Goal: Navigation & Orientation: Find specific page/section

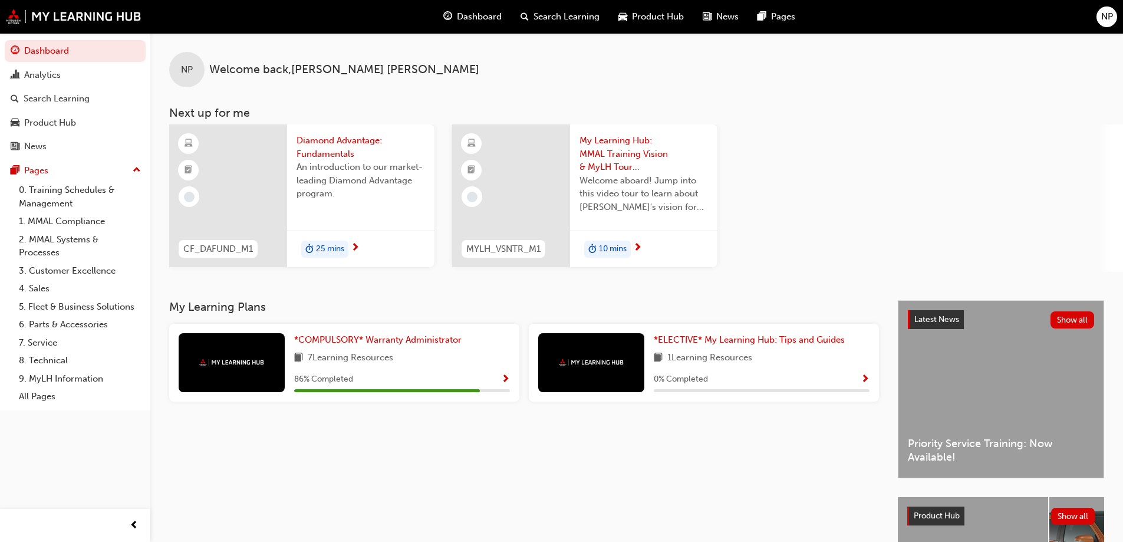
click at [504, 376] on span "Show Progress" at bounding box center [505, 379] width 9 height 11
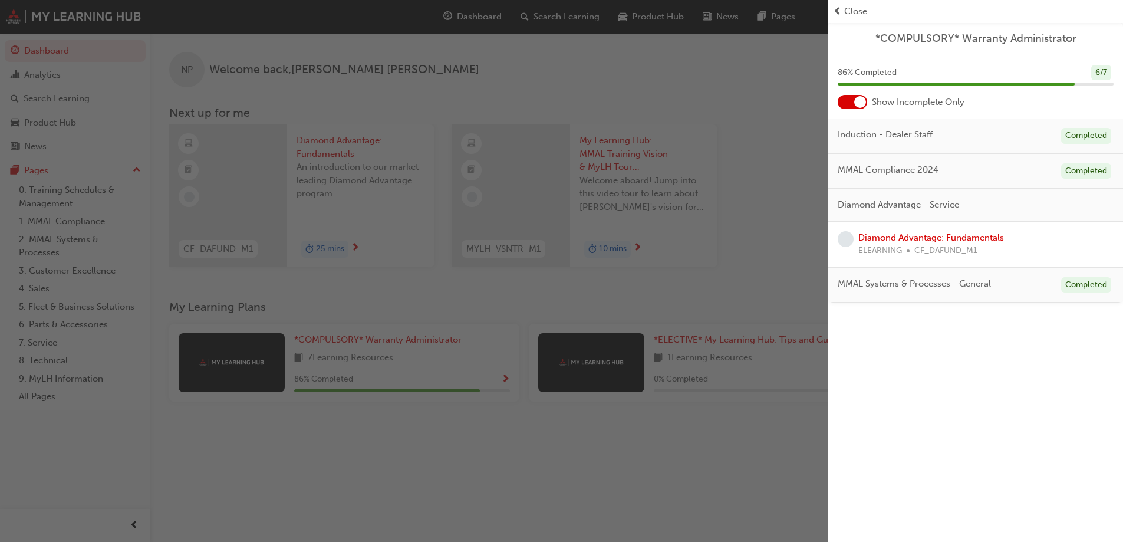
click at [463, 404] on div "button" at bounding box center [414, 271] width 828 height 542
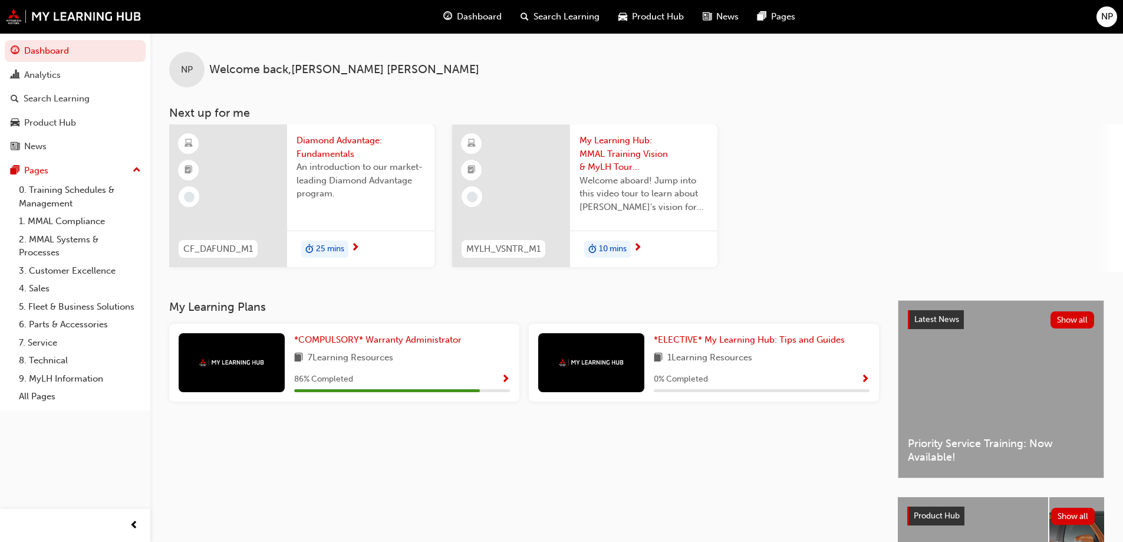
click at [640, 11] on span "Product Hub" at bounding box center [658, 17] width 52 height 14
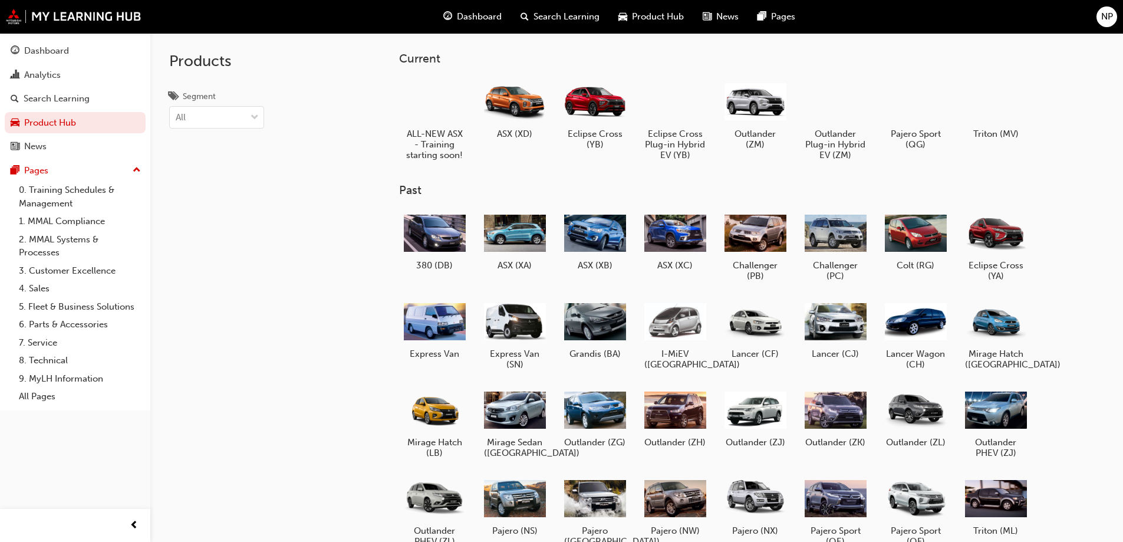
click at [483, 18] on span "Dashboard" at bounding box center [479, 17] width 45 height 14
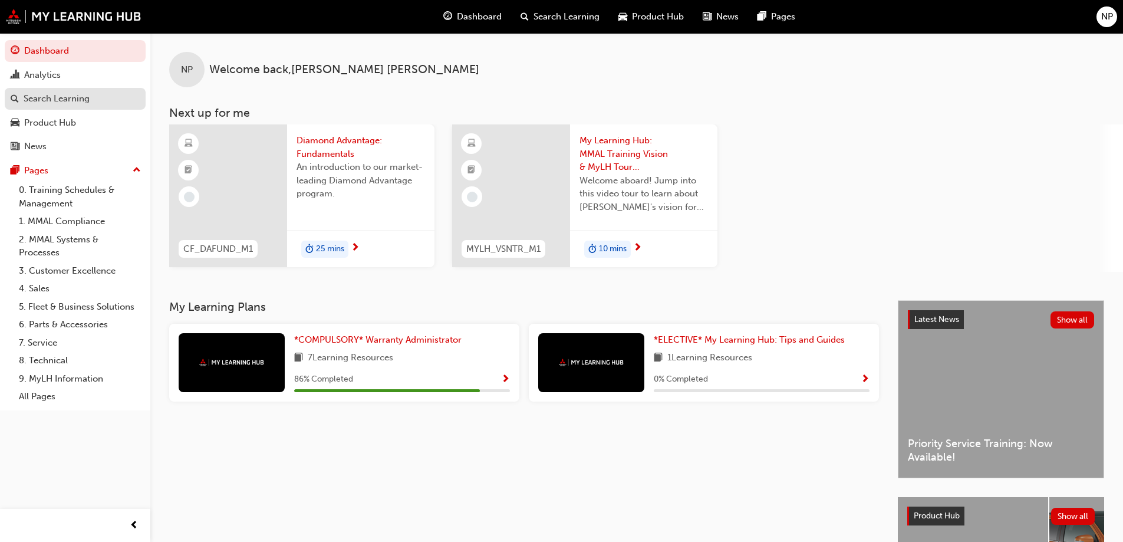
click at [94, 100] on div "Search Learning" at bounding box center [75, 98] width 129 height 15
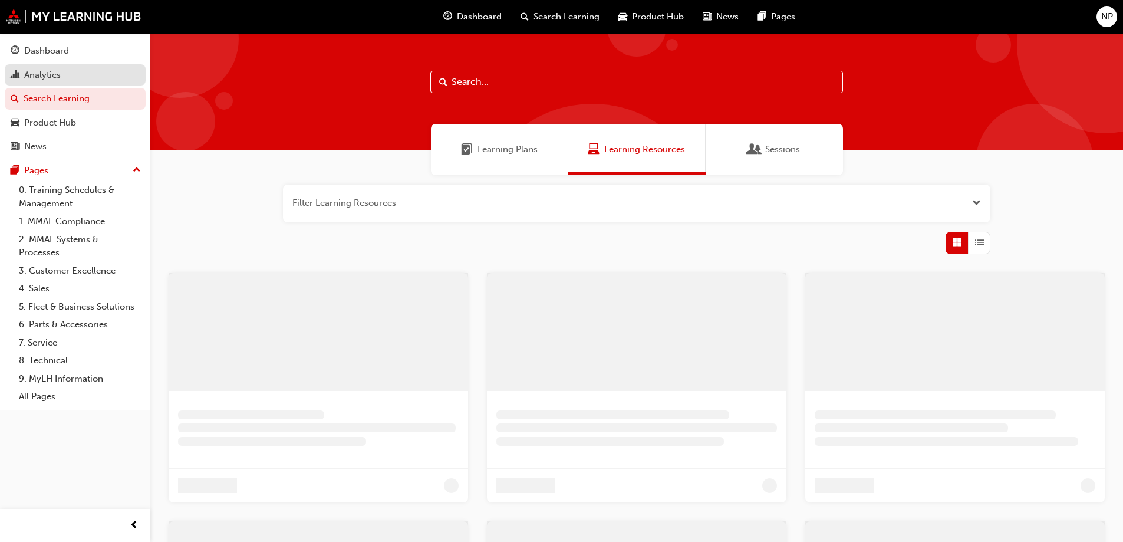
click at [76, 78] on div "Analytics" at bounding box center [75, 75] width 129 height 15
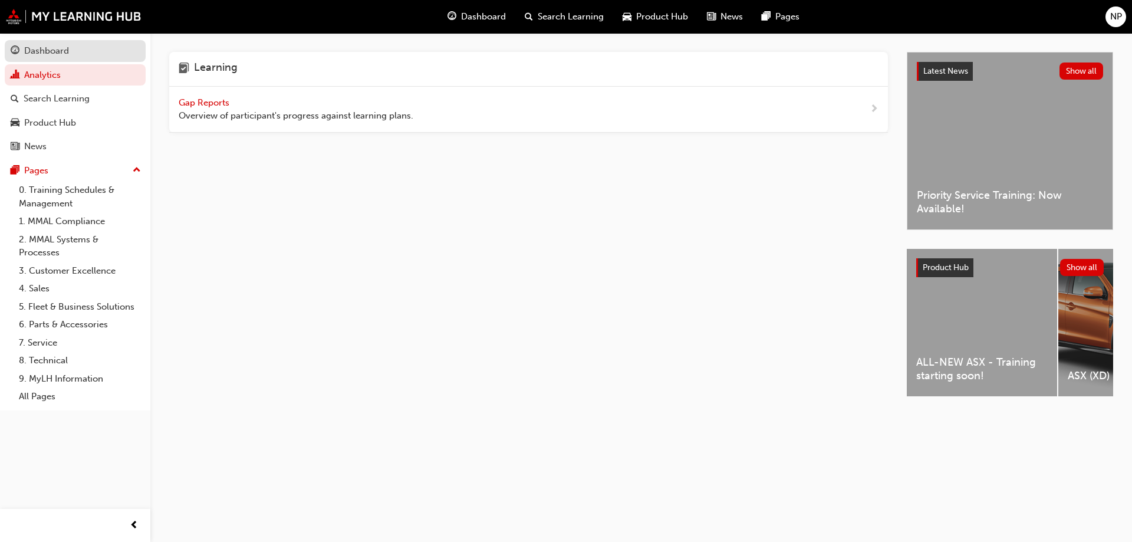
click at [78, 60] on link "Dashboard" at bounding box center [75, 51] width 141 height 22
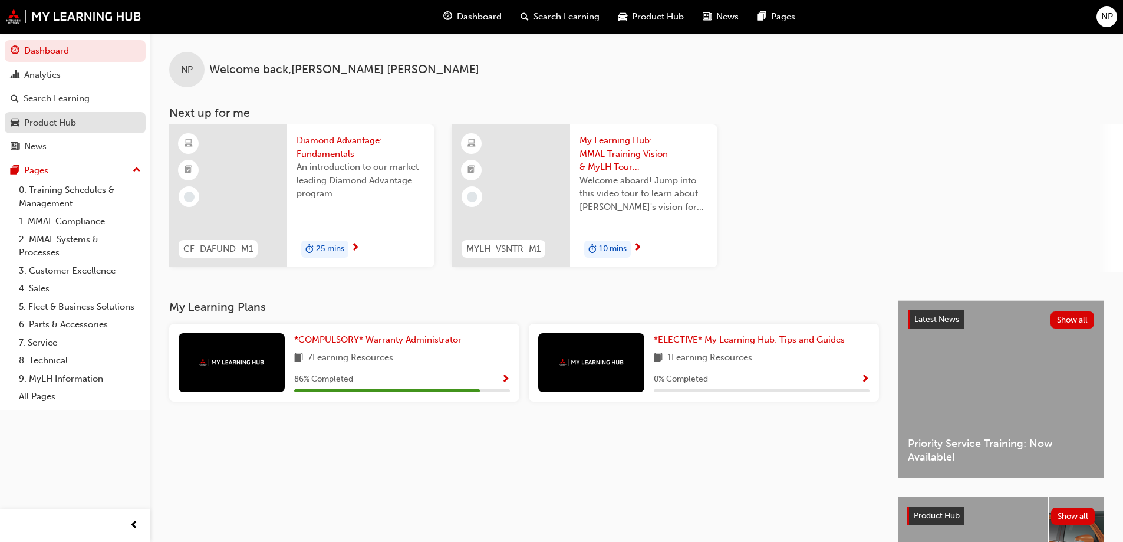
click at [83, 123] on div "Product Hub" at bounding box center [75, 123] width 129 height 15
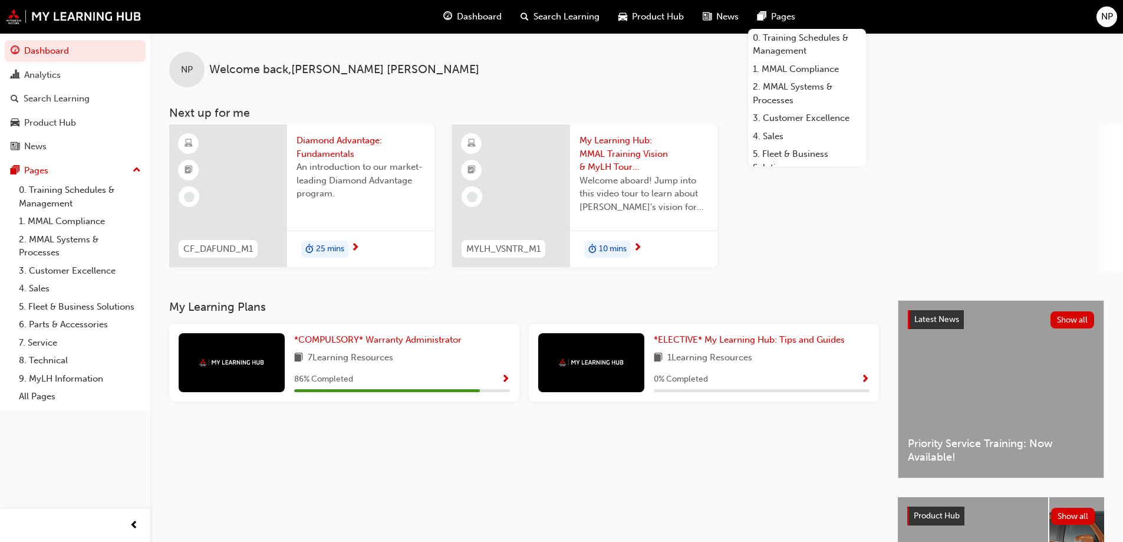
click at [1109, 17] on span "NP" at bounding box center [1107, 17] width 12 height 14
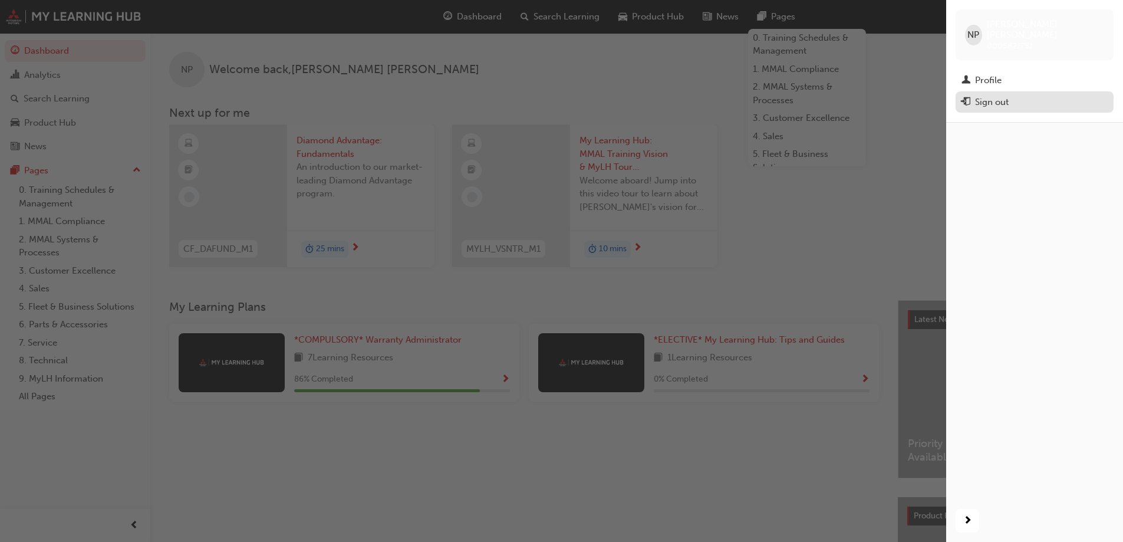
click at [998, 96] on div "Sign out" at bounding box center [992, 103] width 34 height 14
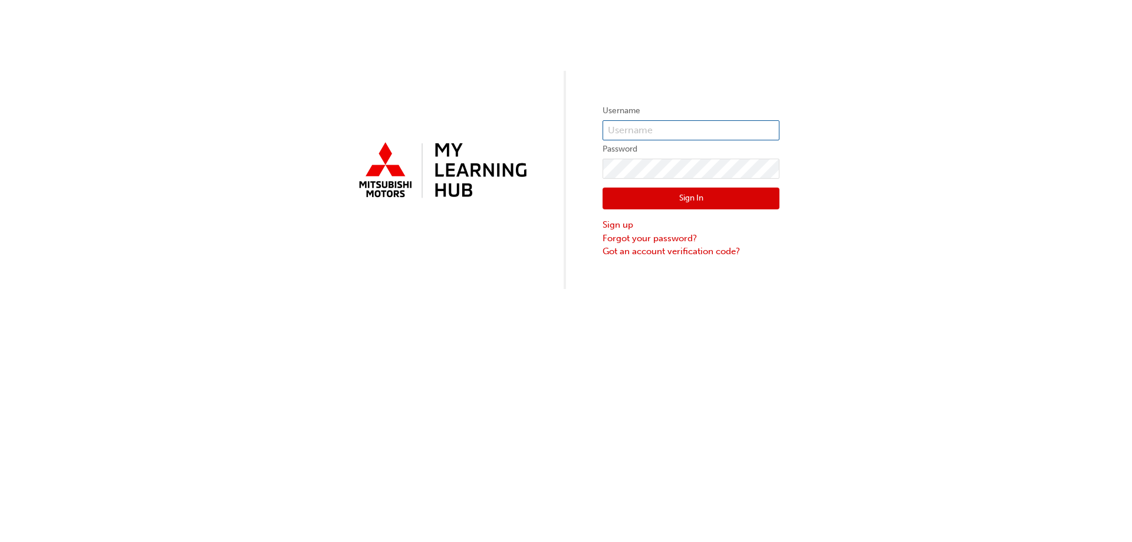
type input "0005821751"
drag, startPoint x: 664, startPoint y: 130, endPoint x: 594, endPoint y: 127, distance: 70.2
click at [594, 127] on div "Username 0005821751 Password Sign In Sign up Forgot your password? Got an accou…" at bounding box center [566, 144] width 1132 height 289
click at [693, 196] on button "Sign In" at bounding box center [691, 198] width 177 height 22
